Goal: Task Accomplishment & Management: Use online tool/utility

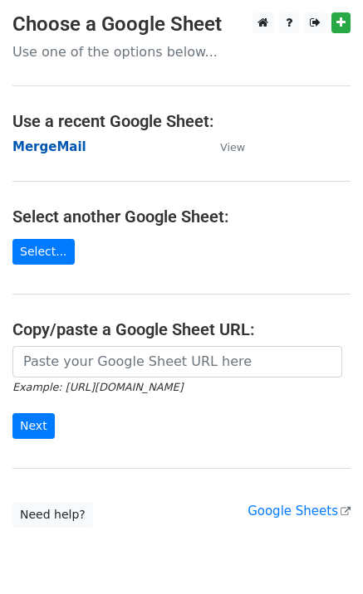
click at [39, 153] on strong "MergeMail" at bounding box center [49, 146] width 74 height 15
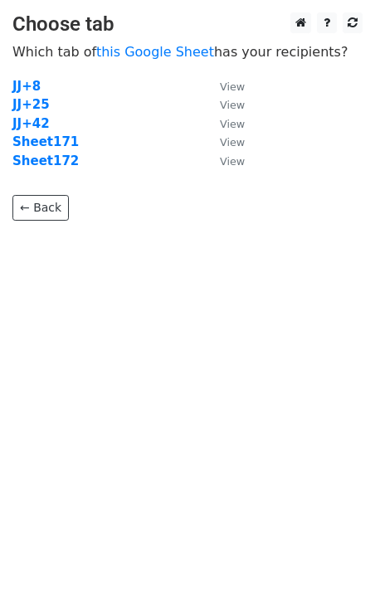
click at [56, 171] on p "← Back" at bounding box center [187, 195] width 350 height 51
click at [61, 166] on strong "Sheet172" at bounding box center [45, 160] width 66 height 15
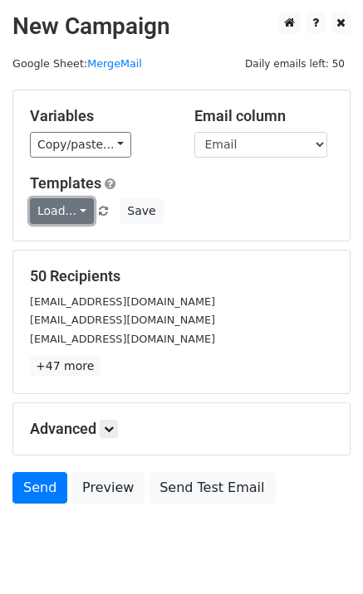
click at [54, 208] on link "Load..." at bounding box center [62, 211] width 64 height 26
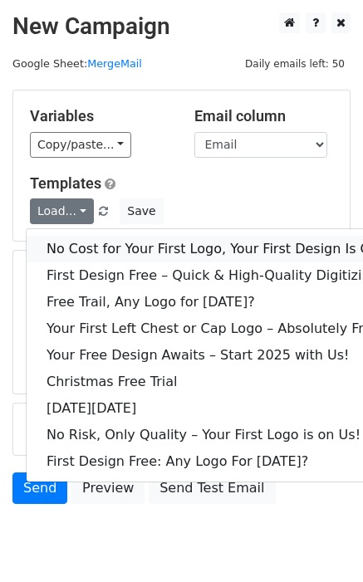
click at [89, 241] on link "No Cost for Your First Logo, Your First Design Is On Us!" at bounding box center [226, 249] width 398 height 27
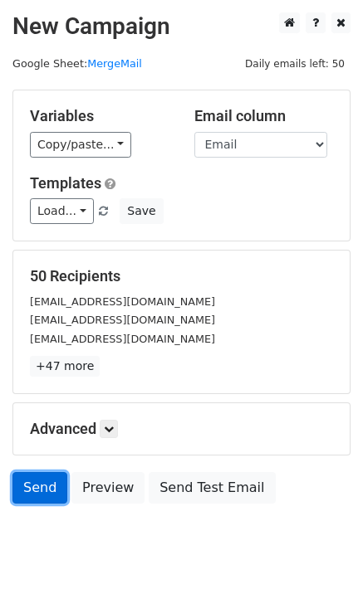
click at [30, 493] on link "Send" at bounding box center [39, 488] width 55 height 32
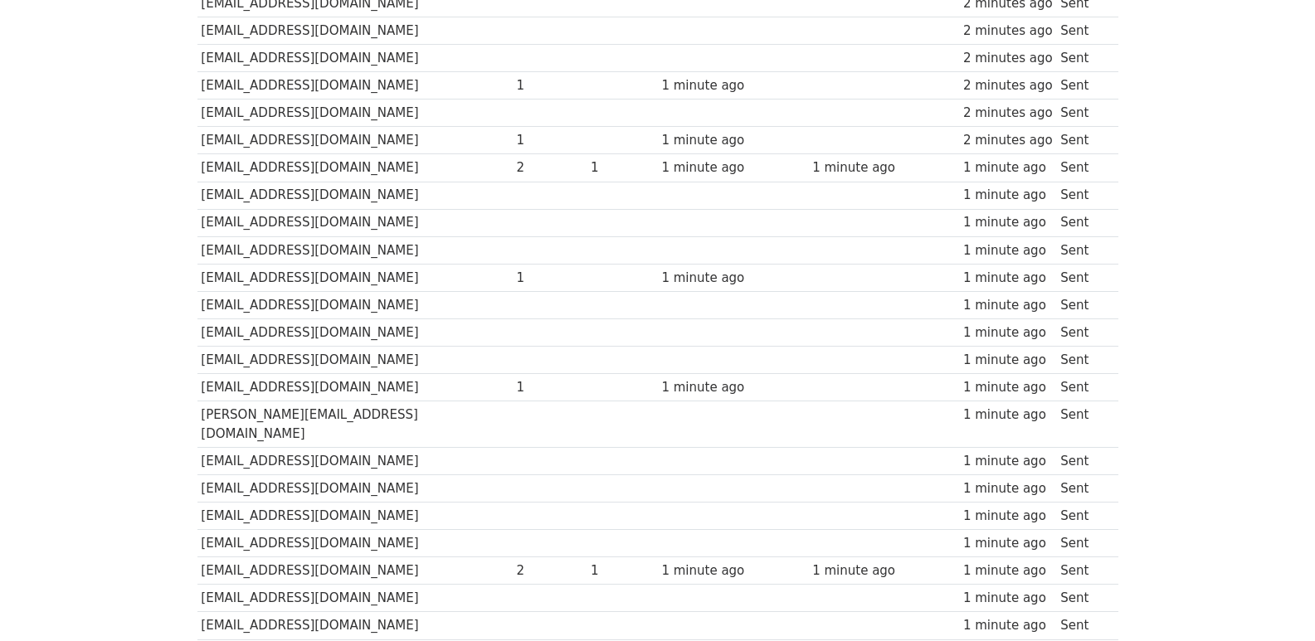
scroll to position [1155, 0]
